Goal: Information Seeking & Learning: Check status

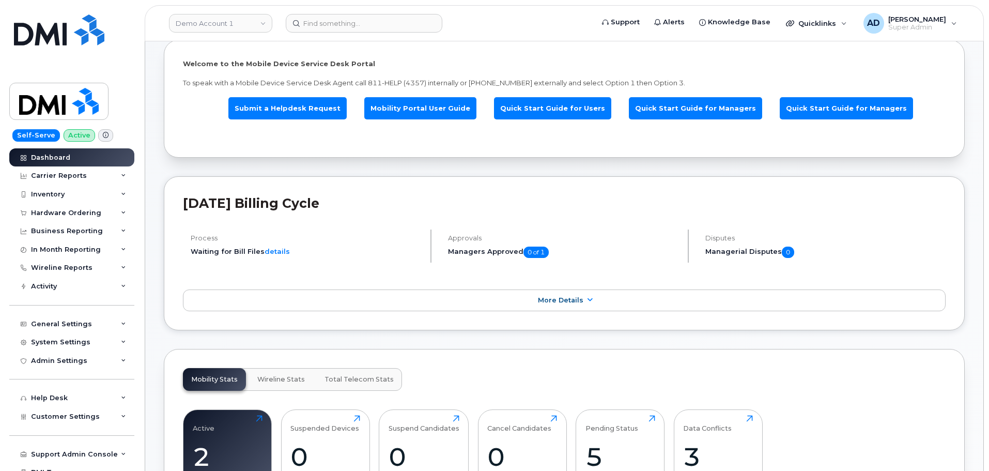
scroll to position [56, 0]
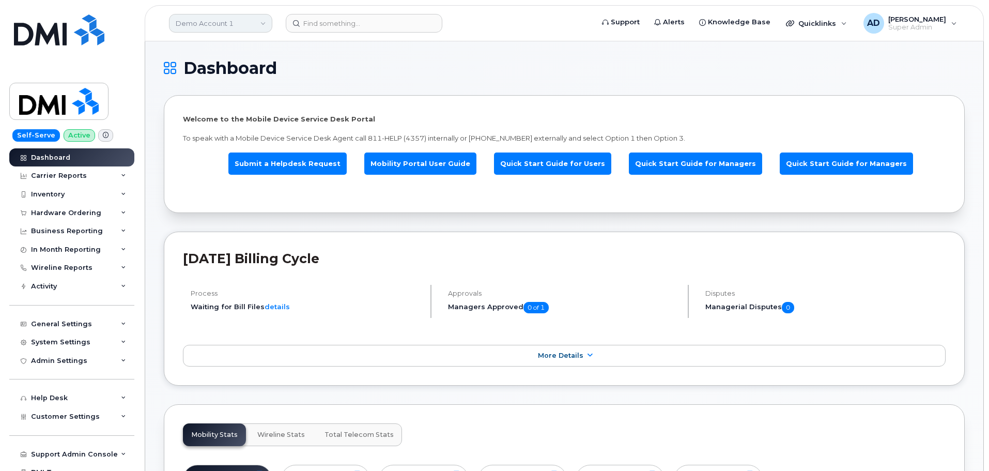
click at [235, 29] on link "Demo Account 1" at bounding box center [220, 23] width 103 height 19
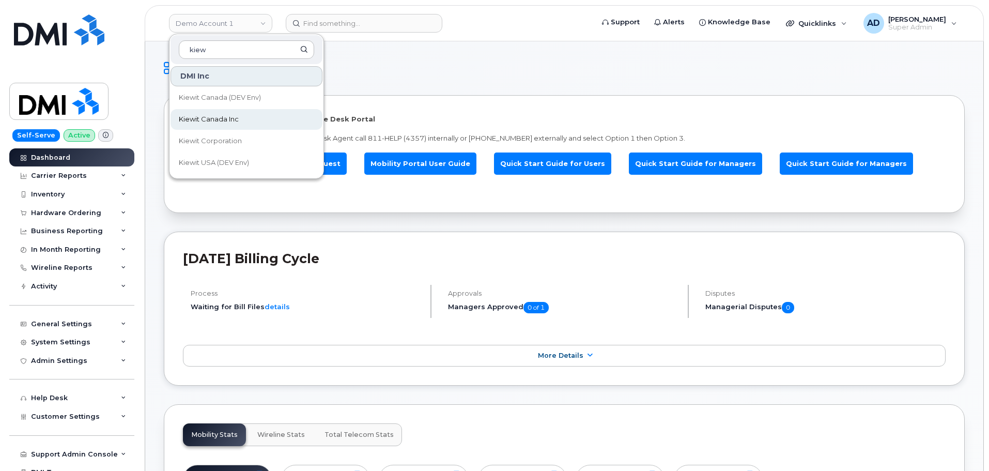
type input "kiew"
click at [231, 119] on span "Kiewit Canada Inc" at bounding box center [209, 119] width 60 height 10
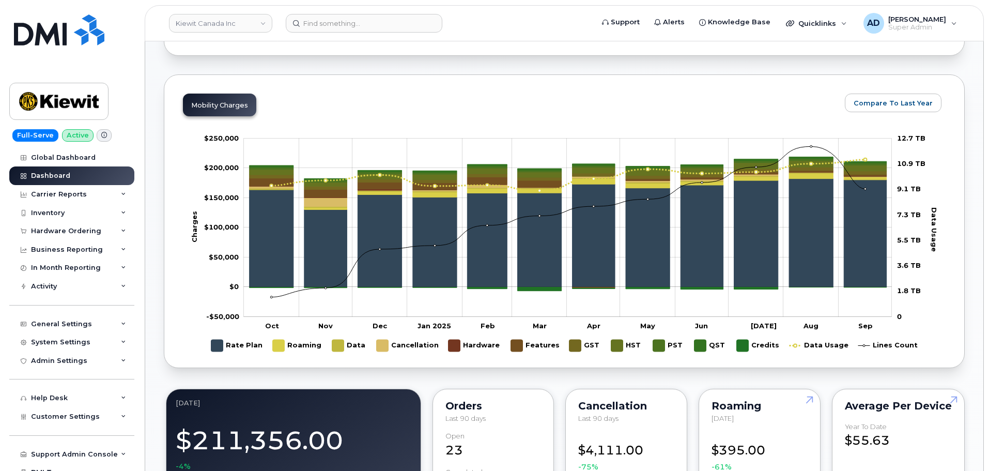
scroll to position [475, 0]
click at [91, 182] on link "Dashboard" at bounding box center [71, 175] width 125 height 19
click at [88, 198] on div "Carrier Reports" at bounding box center [71, 194] width 125 height 19
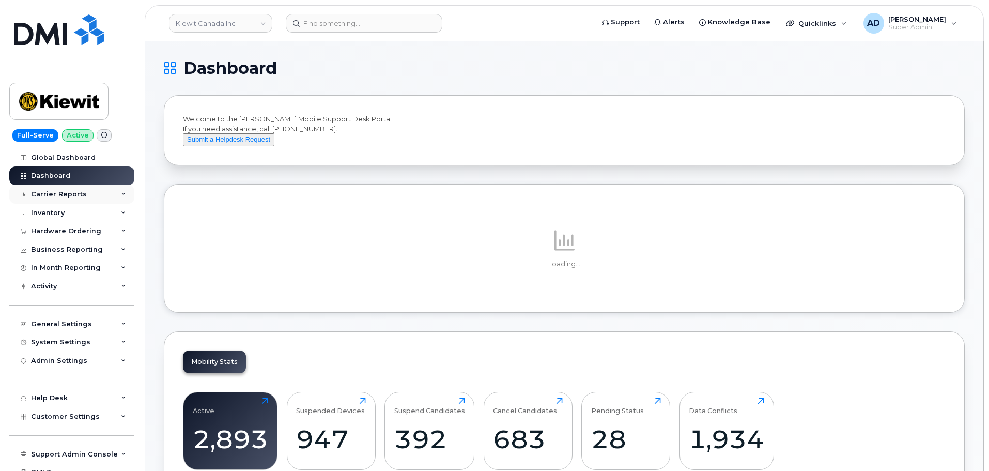
click at [96, 191] on div "Carrier Reports" at bounding box center [71, 194] width 125 height 19
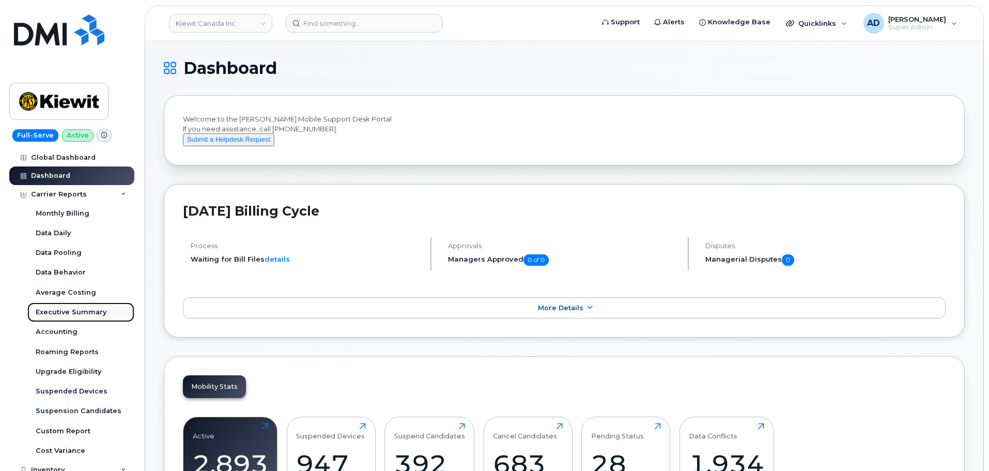
click at [88, 311] on div "Executive Summary" at bounding box center [71, 311] width 71 height 9
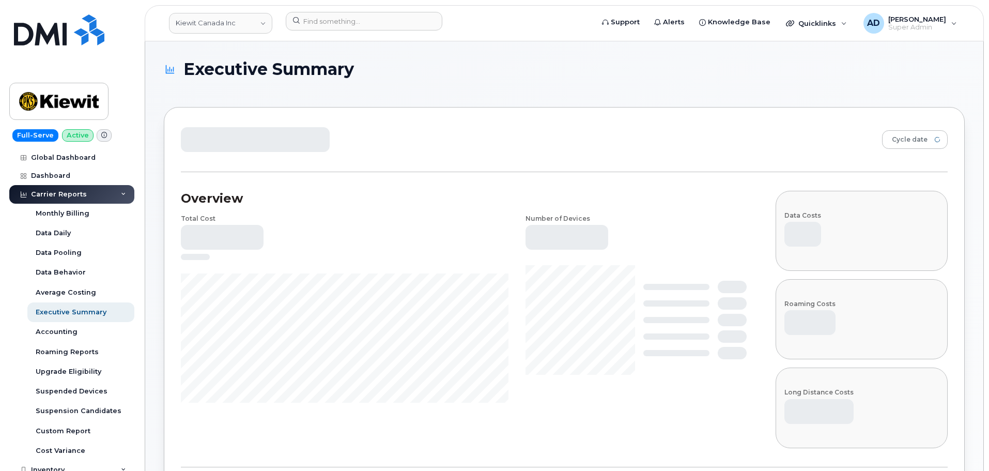
click at [568, 65] on h1 "Executive Summary" at bounding box center [562, 69] width 796 height 18
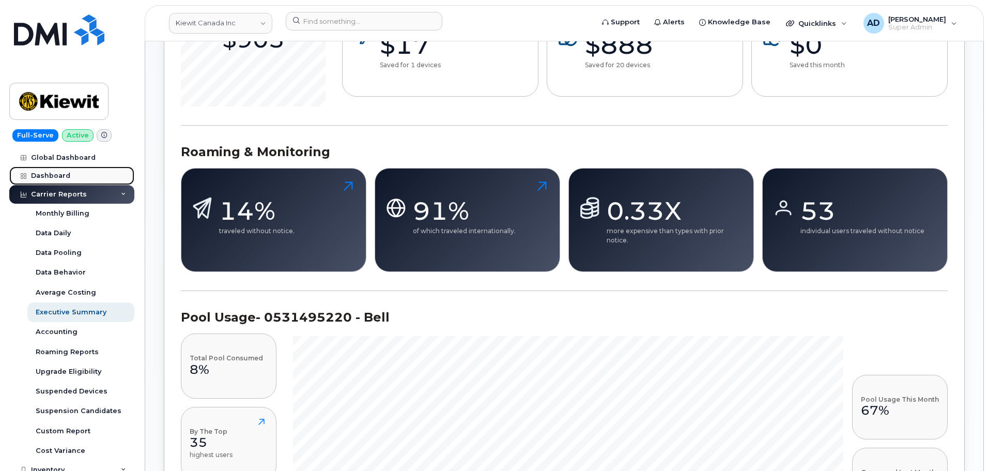
click at [74, 172] on link "Dashboard" at bounding box center [71, 175] width 125 height 19
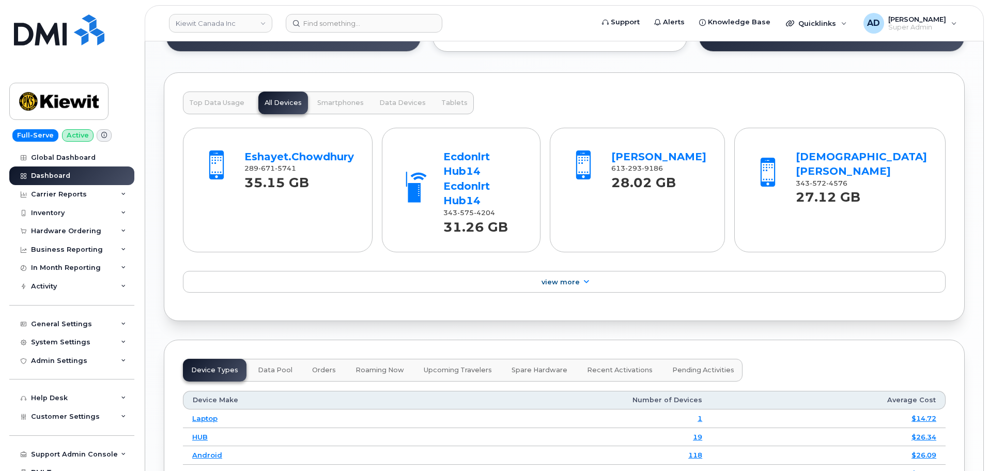
scroll to position [1065, 0]
click at [304, 162] on link "Eshayet.Chowdhury" at bounding box center [299, 156] width 110 height 12
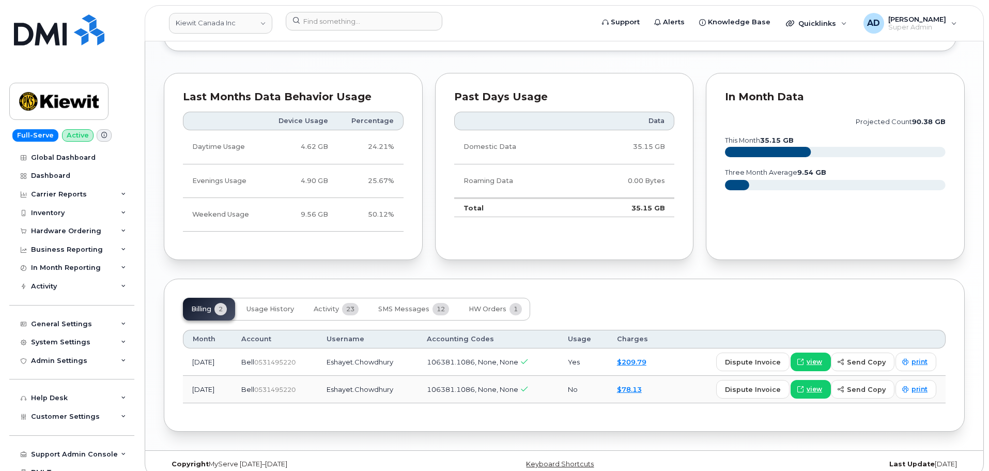
scroll to position [844, 0]
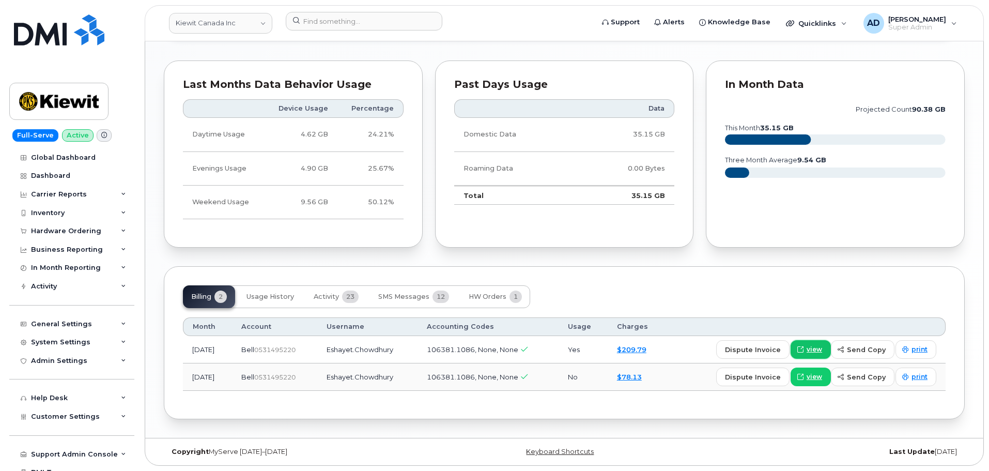
click at [817, 344] on link "view" at bounding box center [811, 349] width 40 height 19
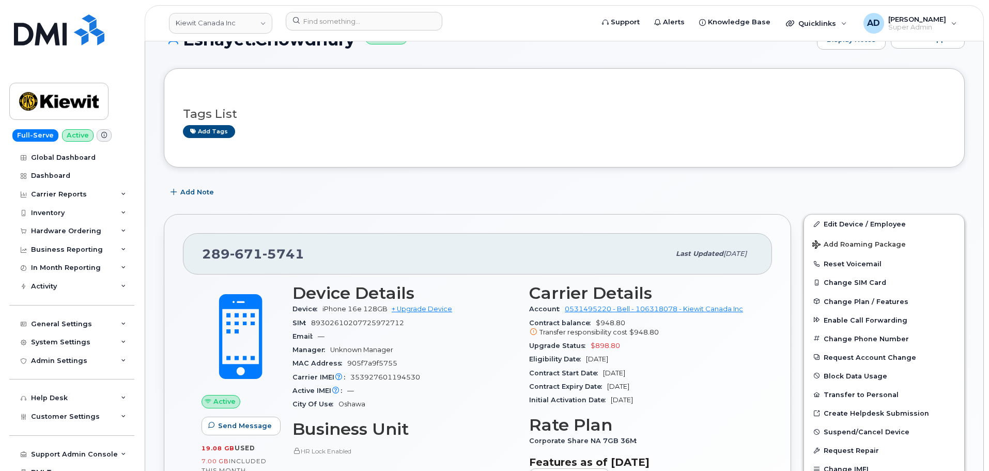
scroll to position [0, 0]
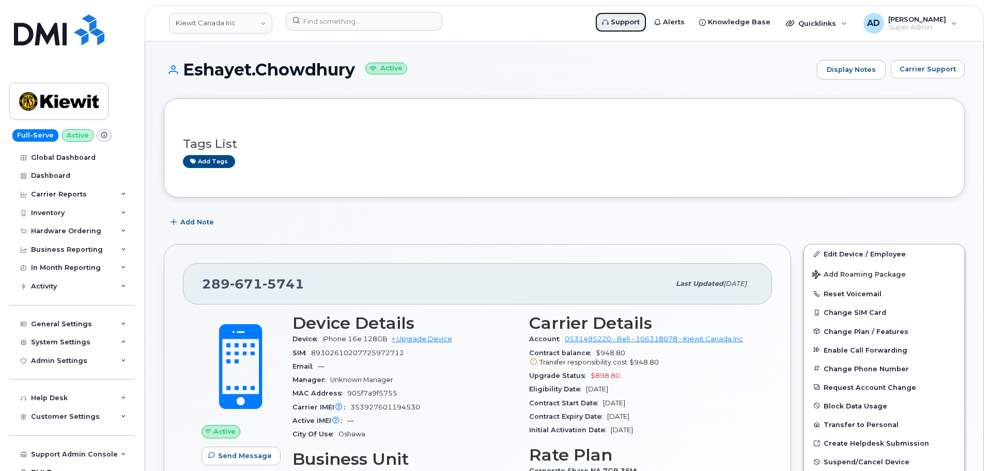
click at [640, 21] on span "Support" at bounding box center [625, 22] width 29 height 10
click at [755, 22] on span "Knowledge Base" at bounding box center [739, 22] width 63 height 10
click at [97, 416] on div "Customer Settings" at bounding box center [71, 416] width 125 height 19
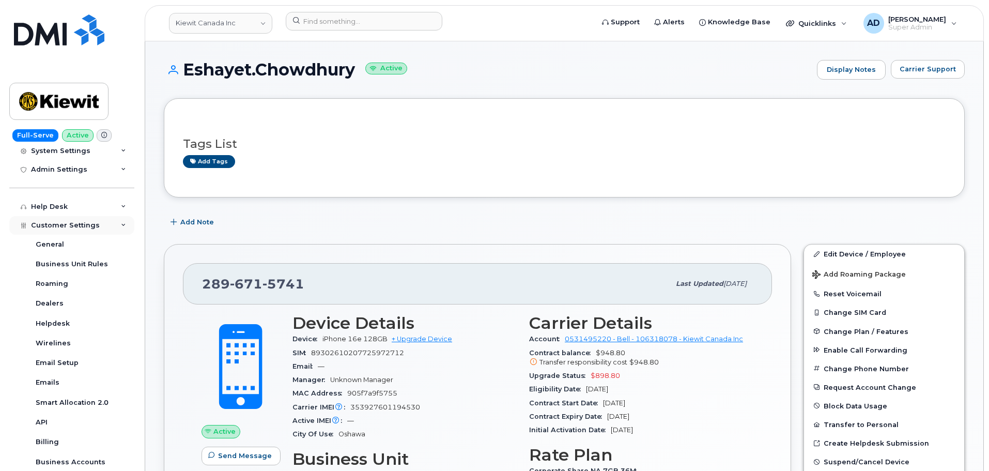
scroll to position [192, 0]
click at [101, 211] on div "Help Desk" at bounding box center [71, 206] width 125 height 19
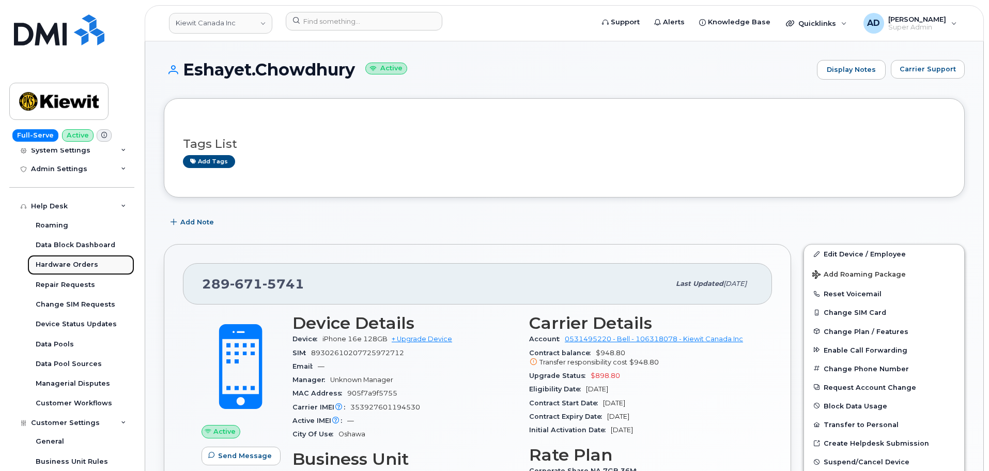
click at [87, 256] on link "Hardware Orders" at bounding box center [80, 265] width 107 height 20
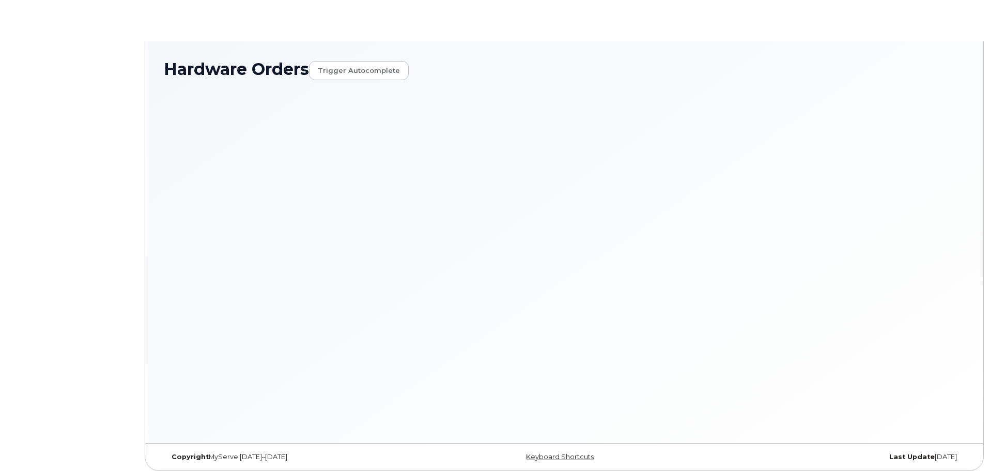
select select "Waiting for Dealer"
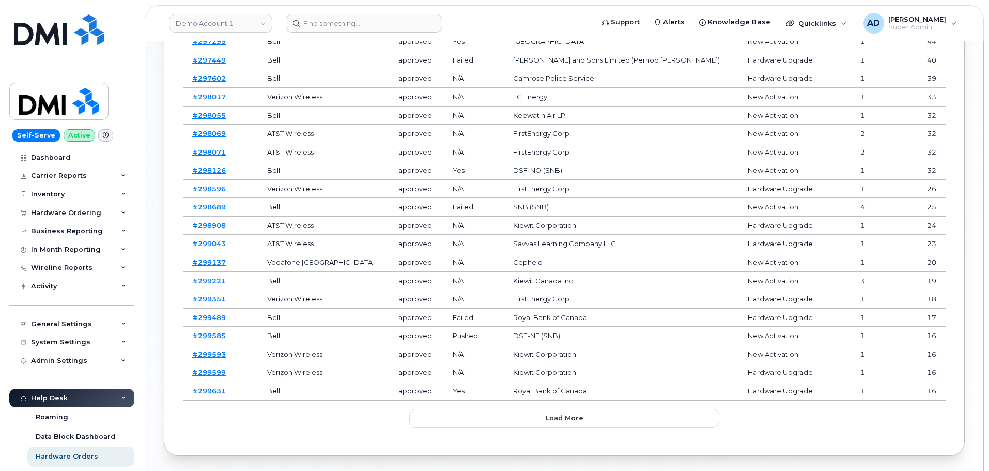
scroll to position [522, 0]
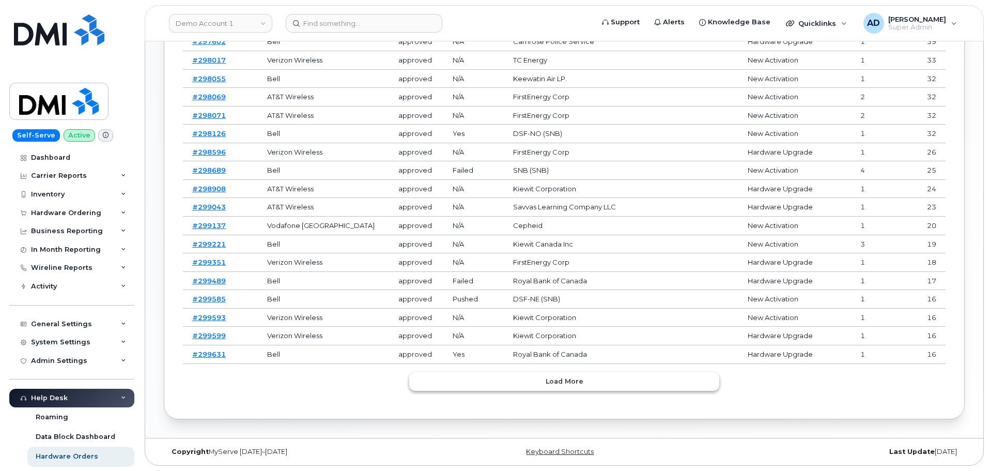
click at [507, 384] on button "Load more" at bounding box center [564, 381] width 310 height 19
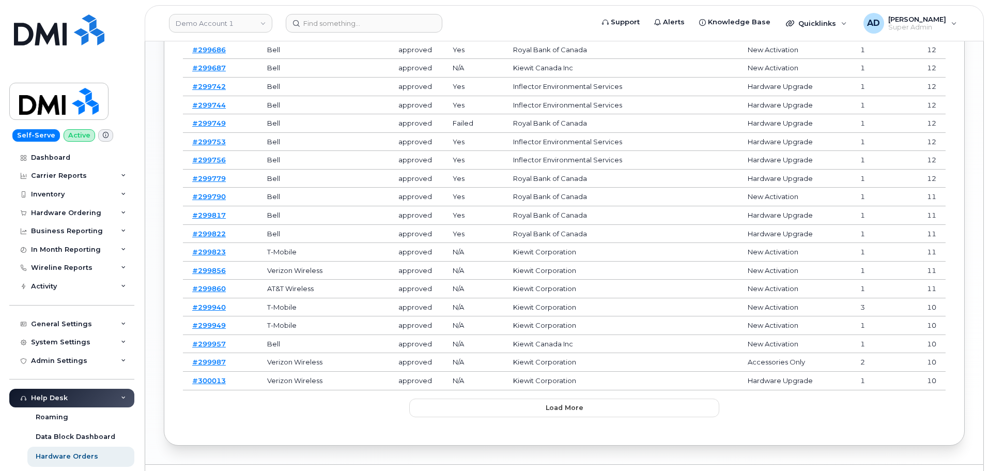
scroll to position [982, 0]
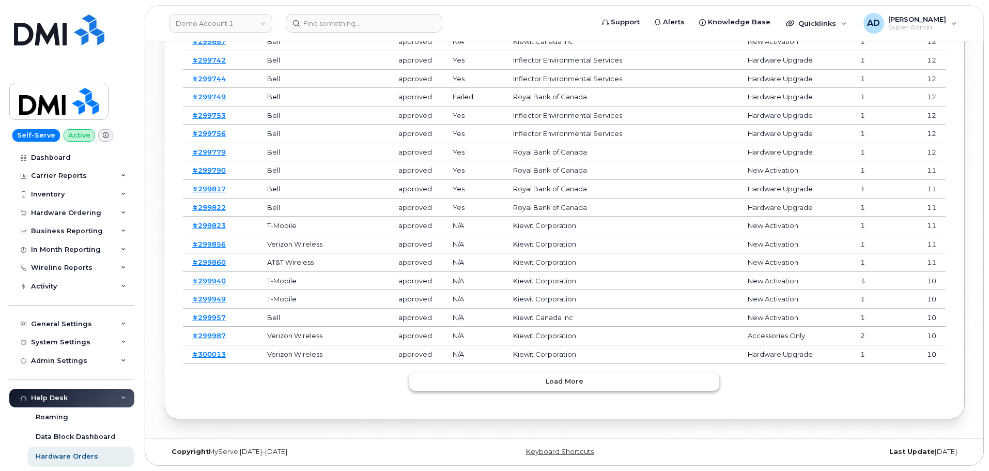
click at [551, 387] on button "Load more" at bounding box center [564, 381] width 310 height 19
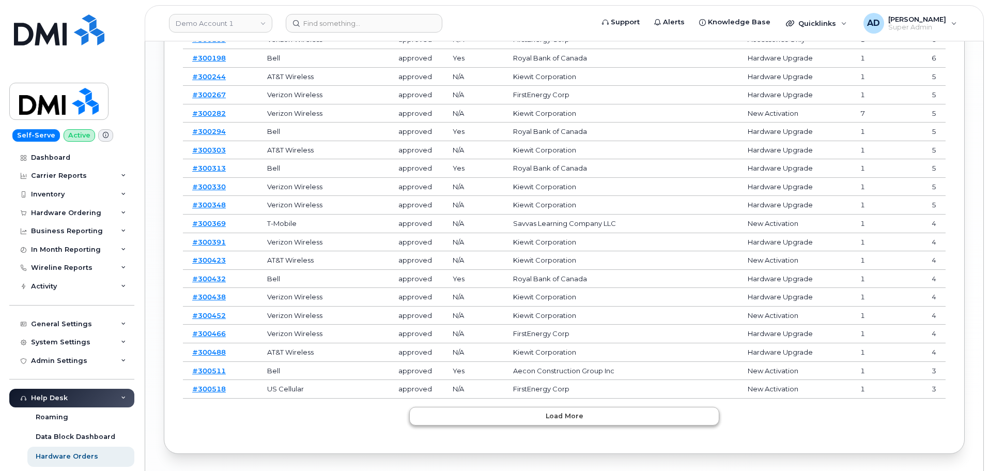
scroll to position [1441, 0]
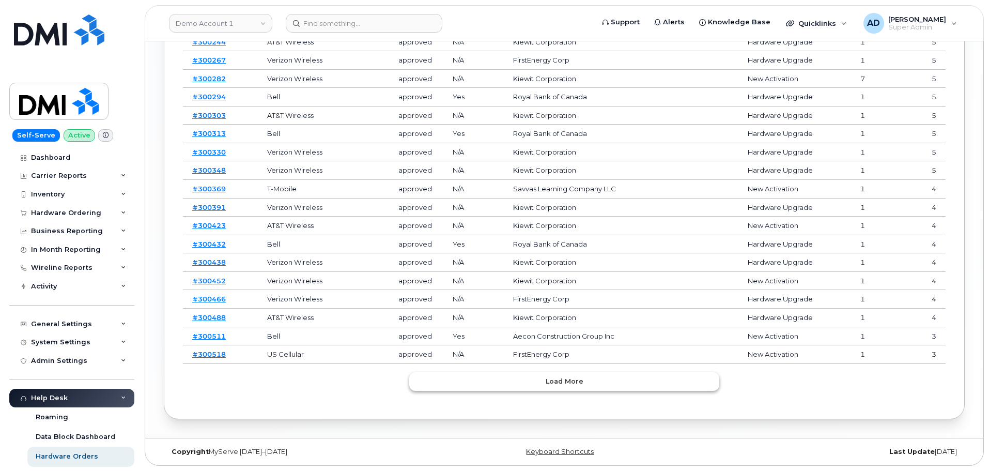
click at [552, 382] on span "Load more" at bounding box center [565, 381] width 38 height 10
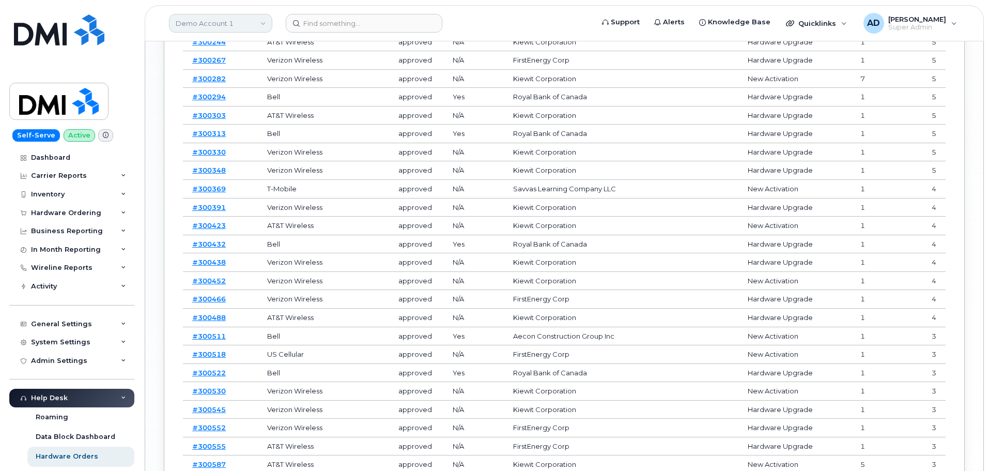
click at [219, 28] on link "Demo Account 1" at bounding box center [220, 23] width 103 height 19
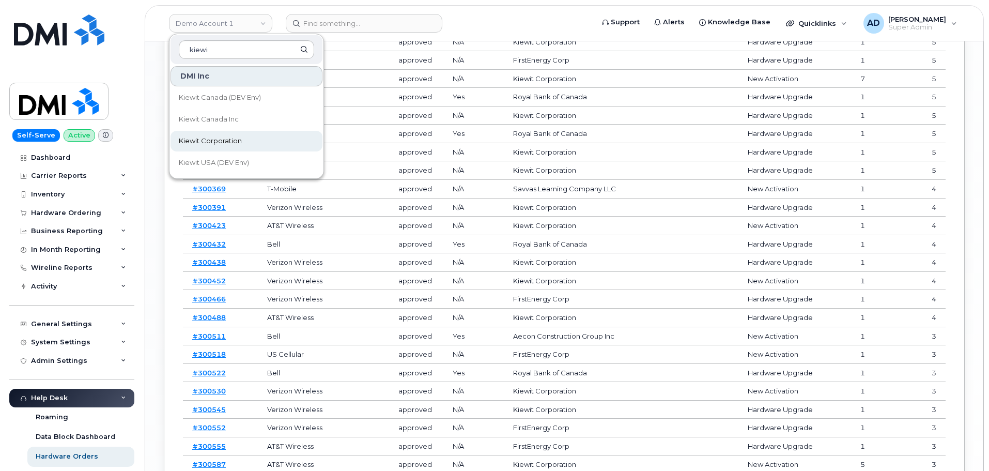
type input "kiewi"
click at [235, 144] on span "Kiewit Corporation" at bounding box center [210, 141] width 63 height 10
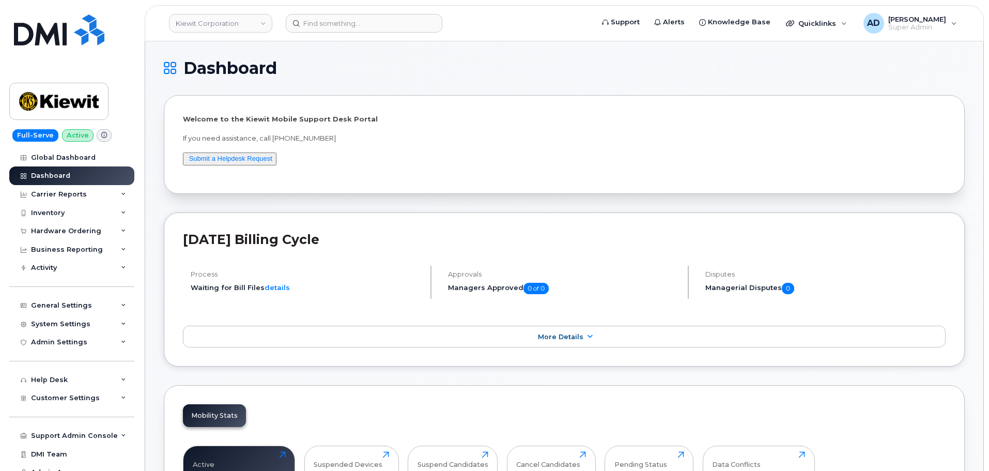
click at [388, 148] on div "Welcome to the [PERSON_NAME] Mobile Support Desk Portal If you need assistance,…" at bounding box center [564, 144] width 763 height 60
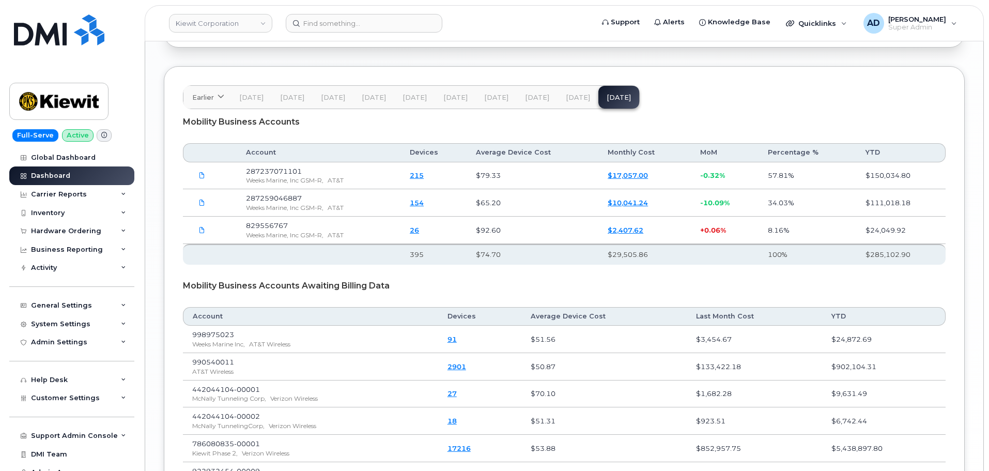
scroll to position [1695, 0]
click at [571, 93] on span "[DATE]" at bounding box center [578, 97] width 24 height 8
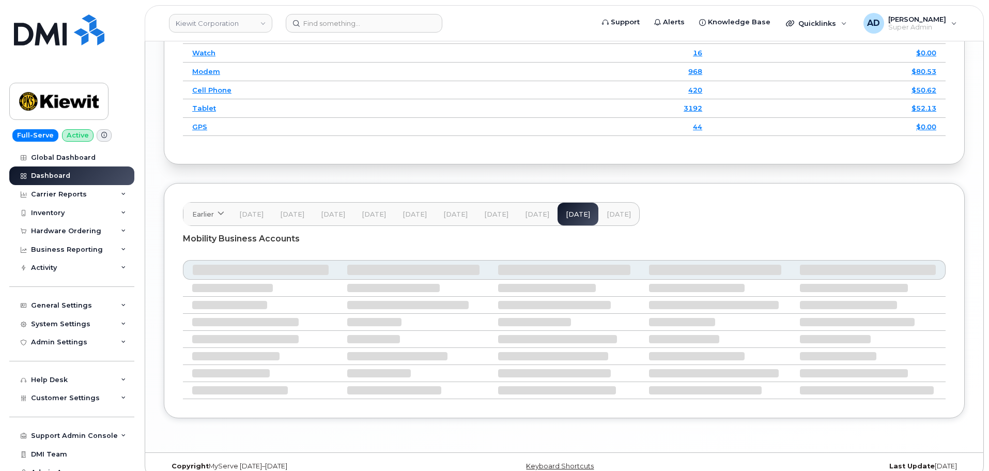
scroll to position [1533, 0]
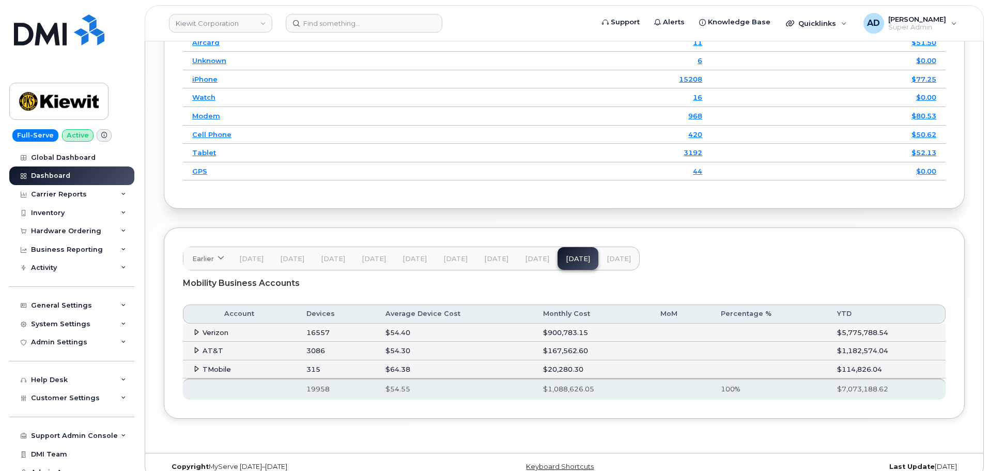
click at [194, 329] on icon at bounding box center [196, 332] width 7 height 7
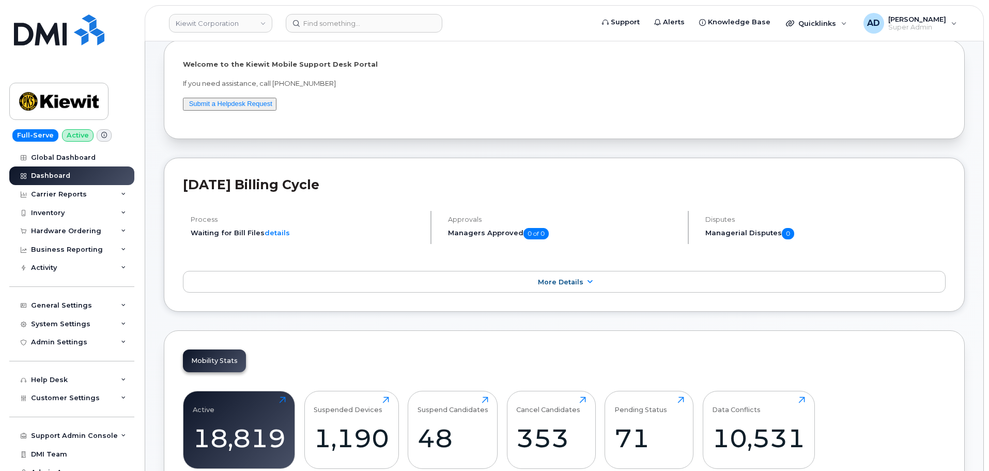
scroll to position [54, 0]
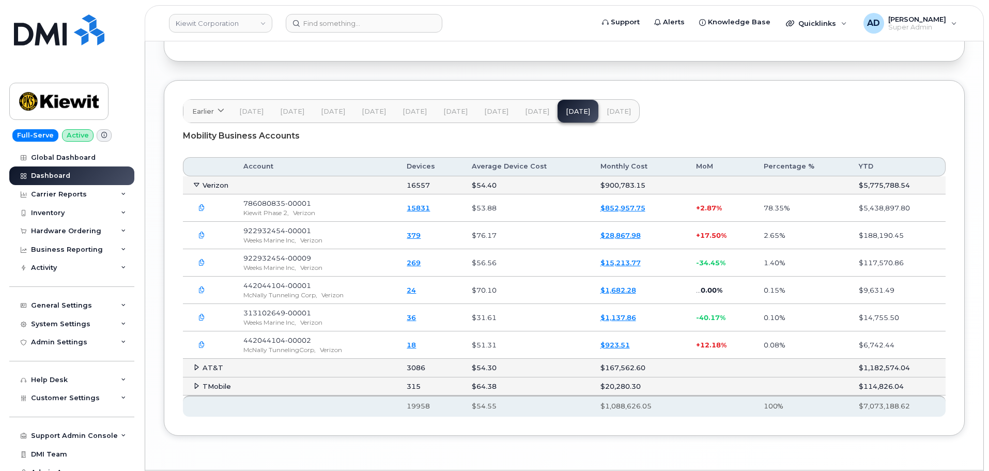
scroll to position [1698, 0]
